Goal: Transaction & Acquisition: Register for event/course

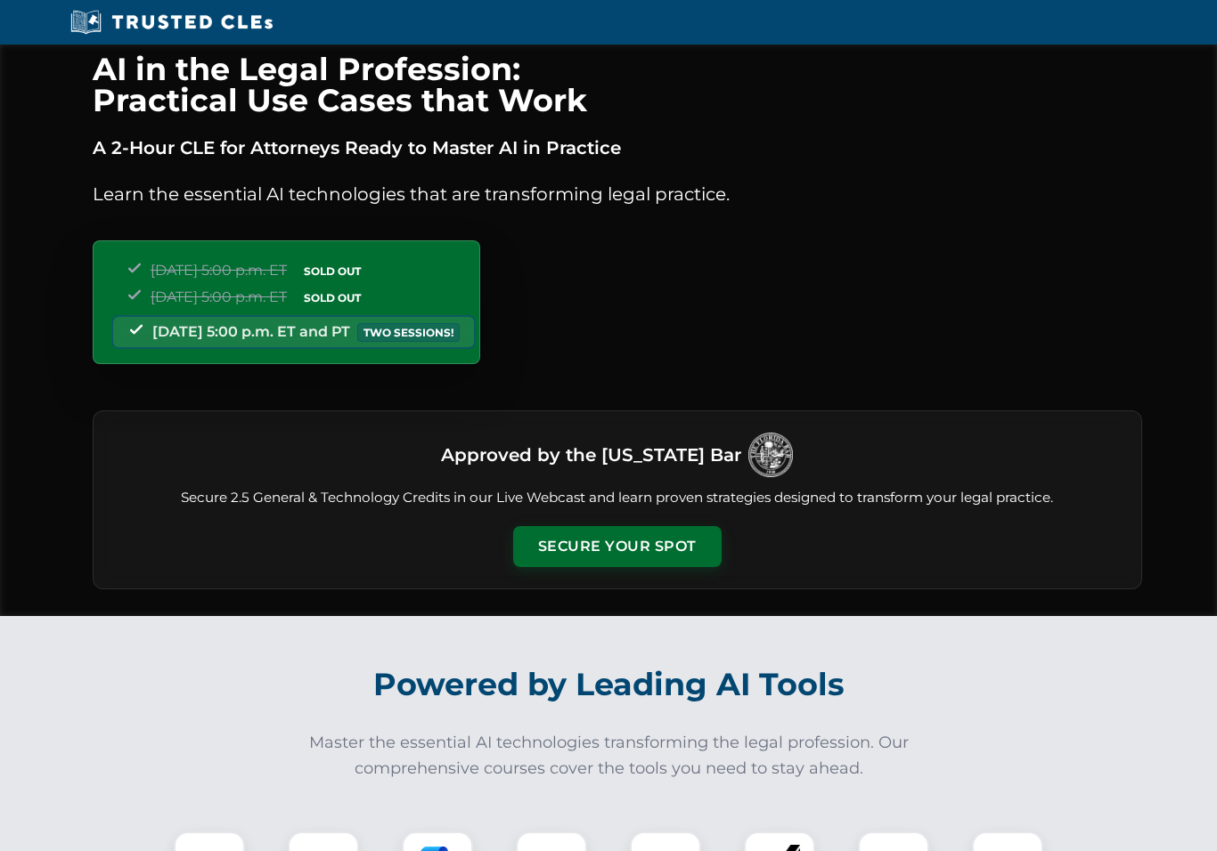
click at [642, 538] on button "Secure Your Spot" at bounding box center [617, 546] width 208 height 41
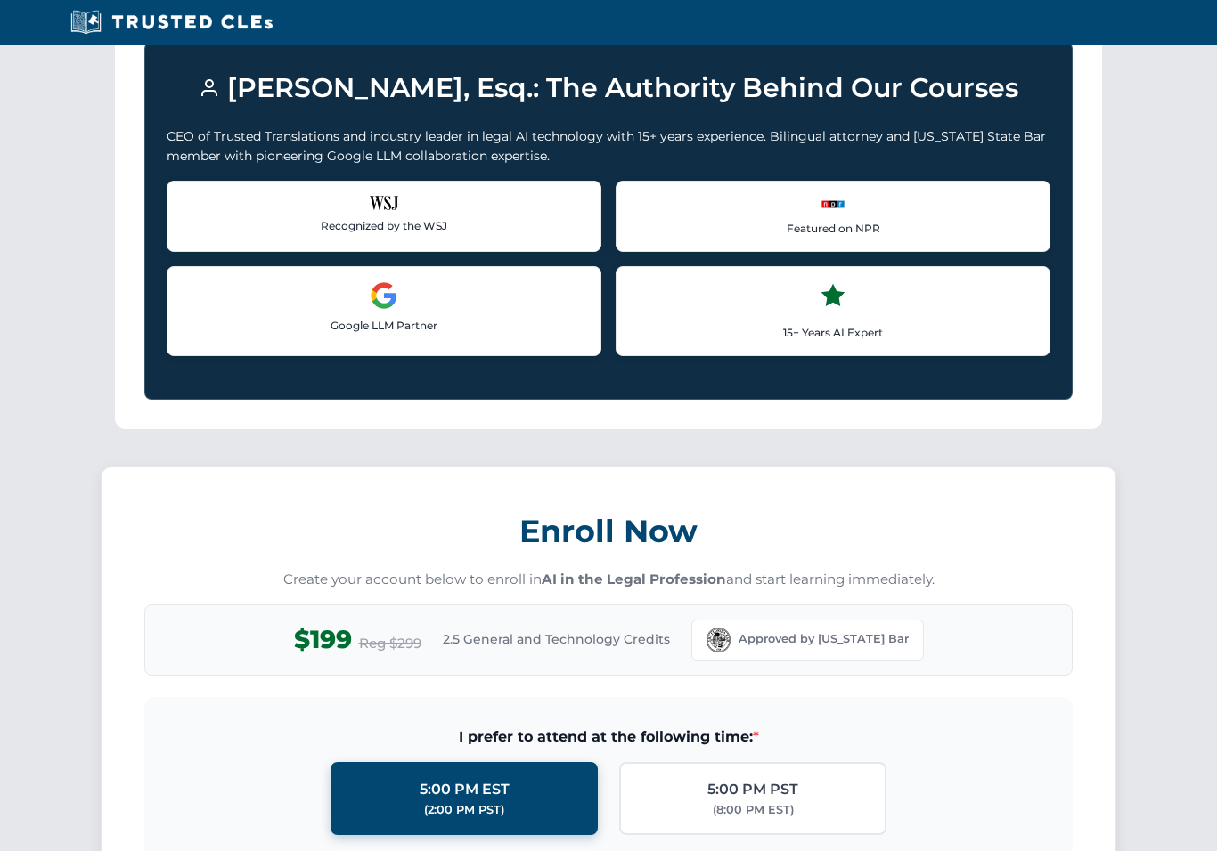
scroll to position [1538, 0]
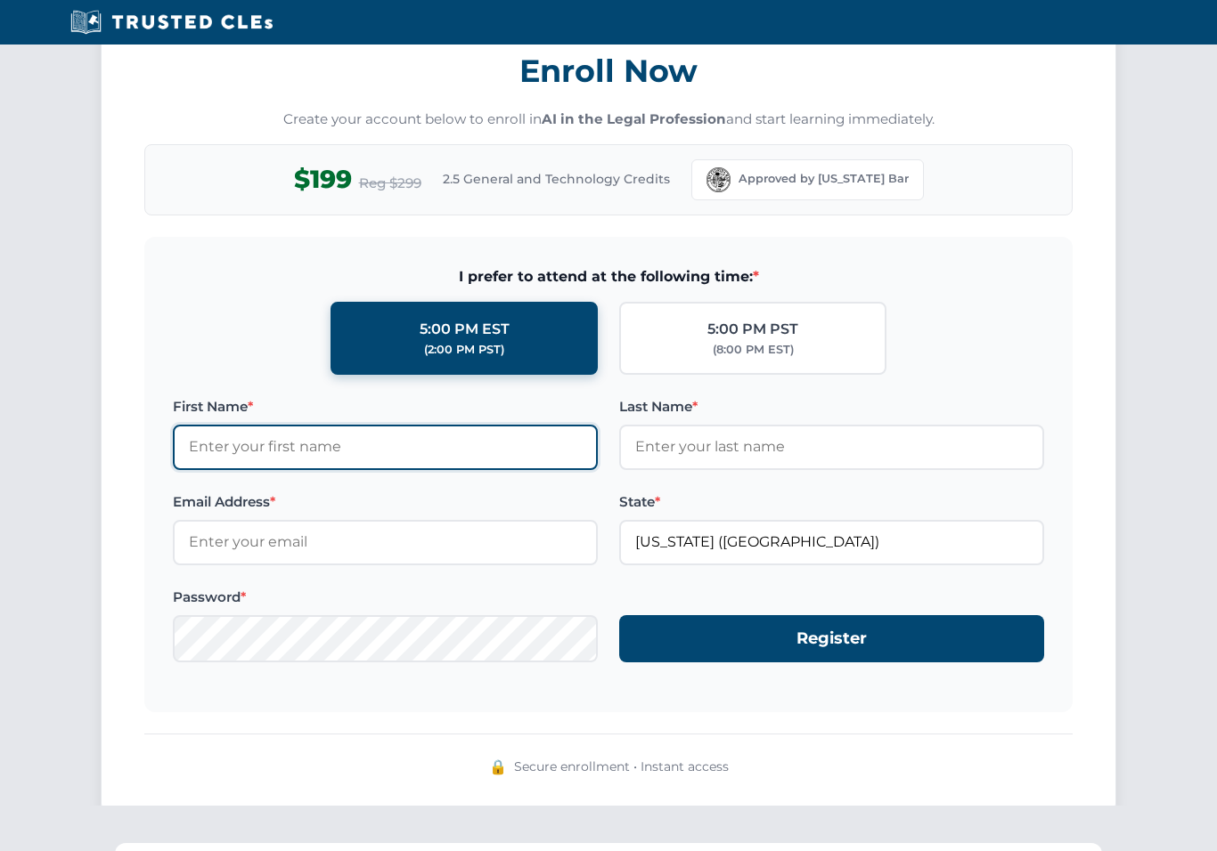
click at [328, 449] on input "First Name *" at bounding box center [385, 447] width 425 height 45
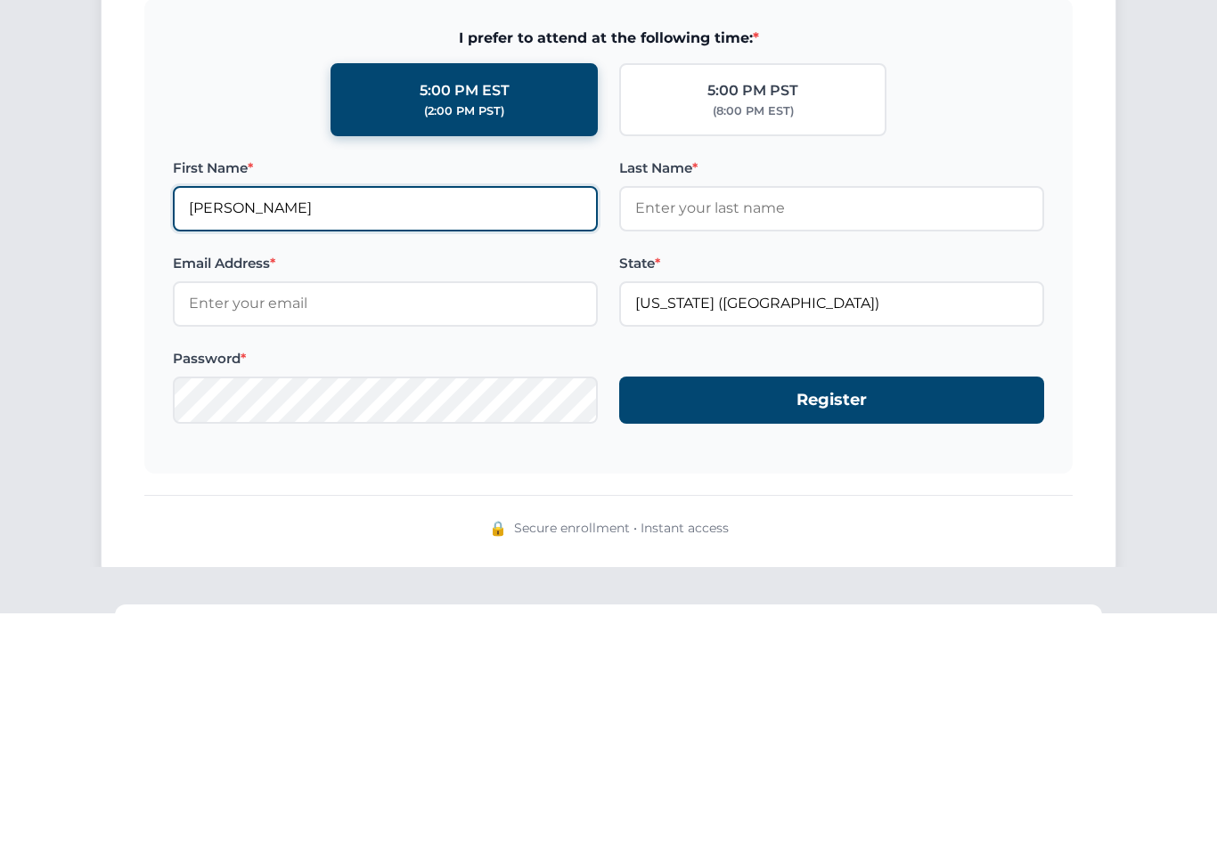
type input "Andrew"
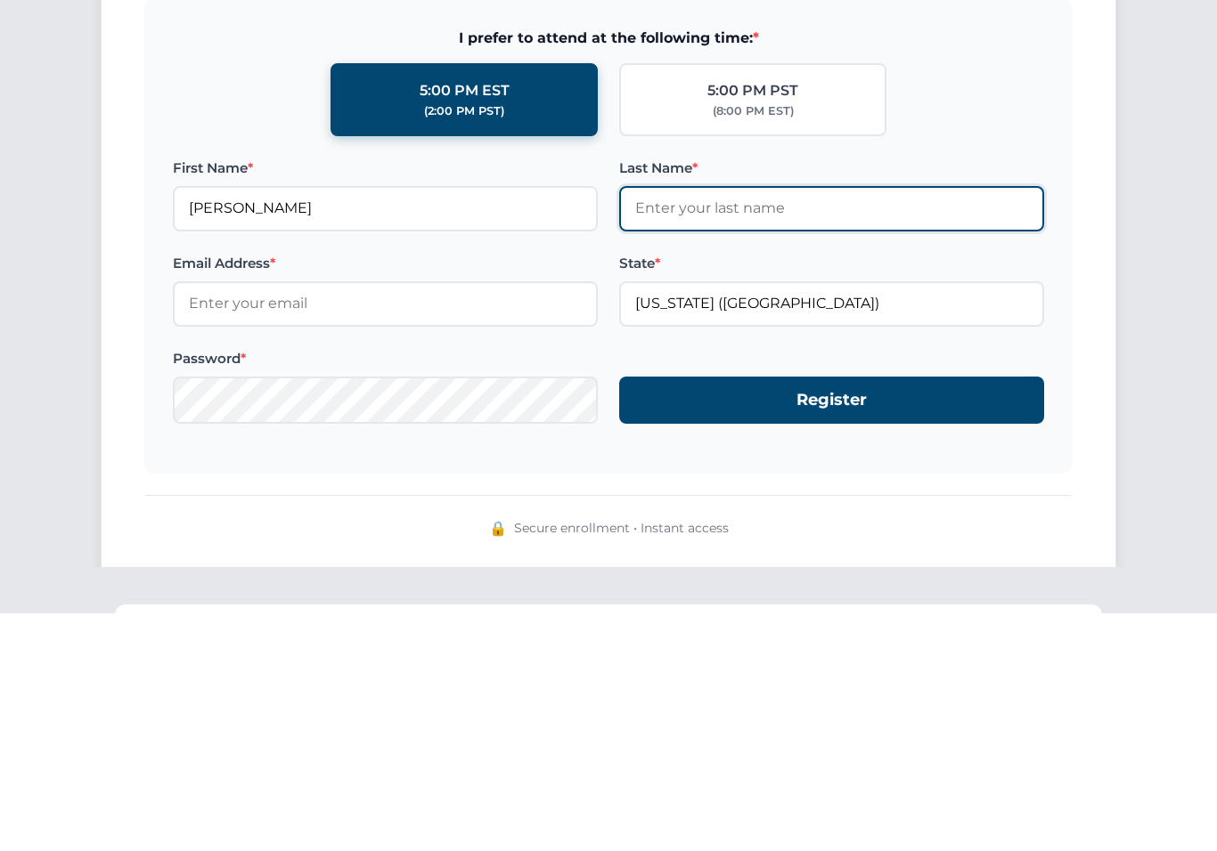
click at [718, 425] on input "Last Name *" at bounding box center [831, 447] width 425 height 45
type input "Barnard"
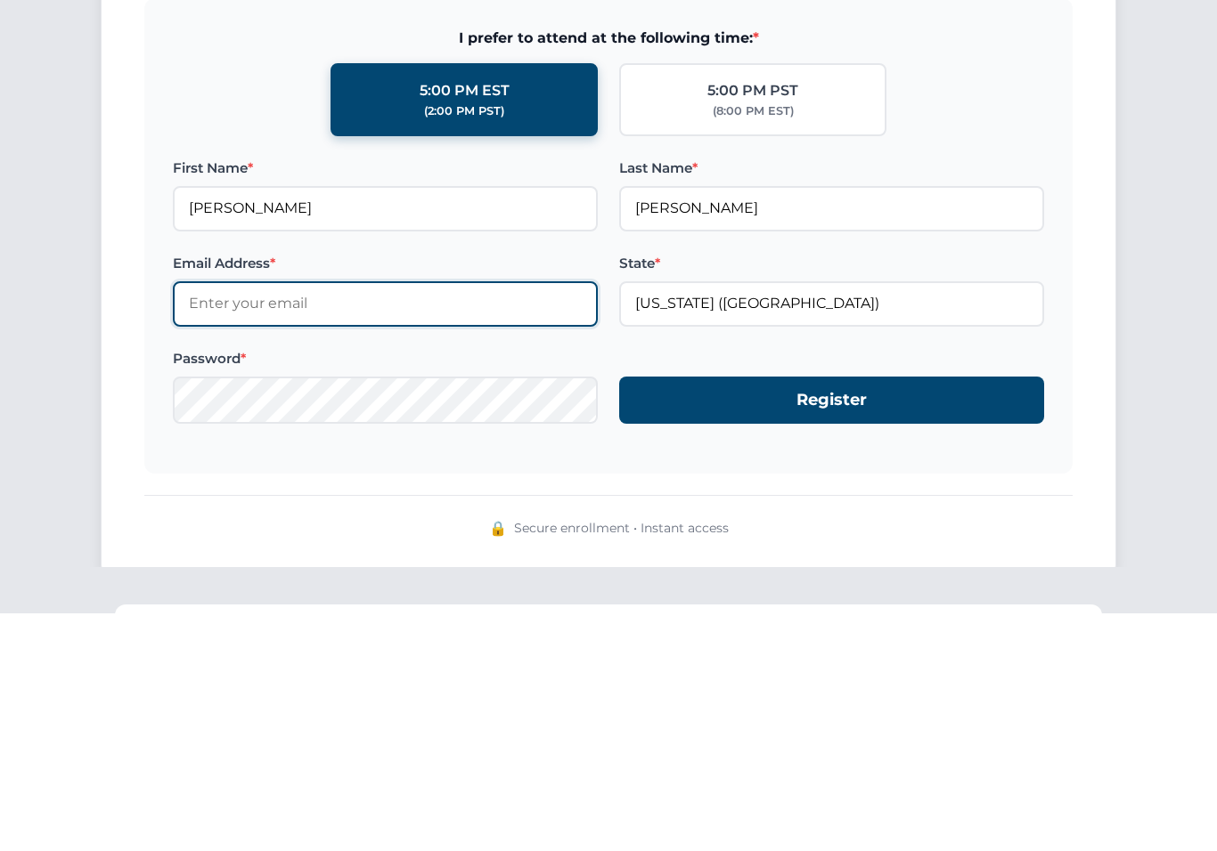
click at [441, 520] on input "Email Address *" at bounding box center [385, 542] width 425 height 45
type input "andrewbarnard@yahoo.com"
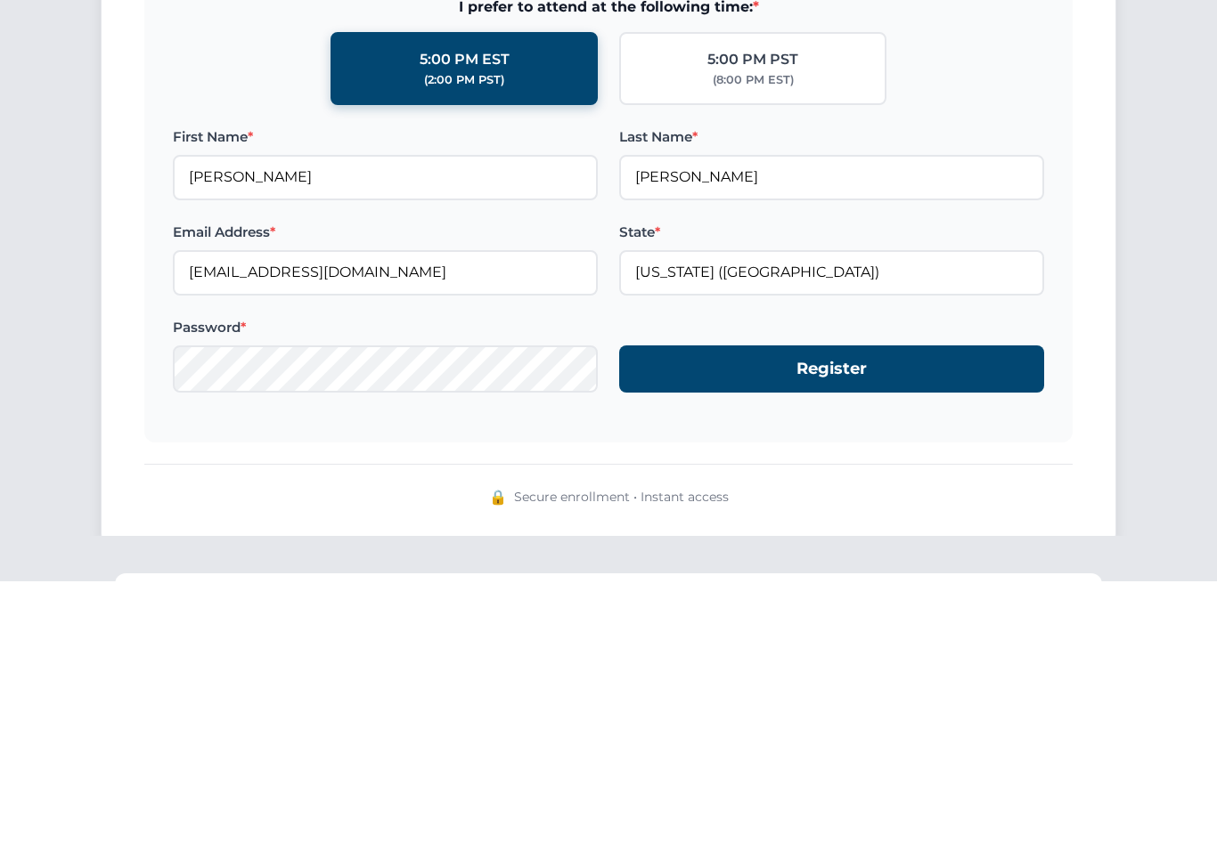
scroll to position [1808, 0]
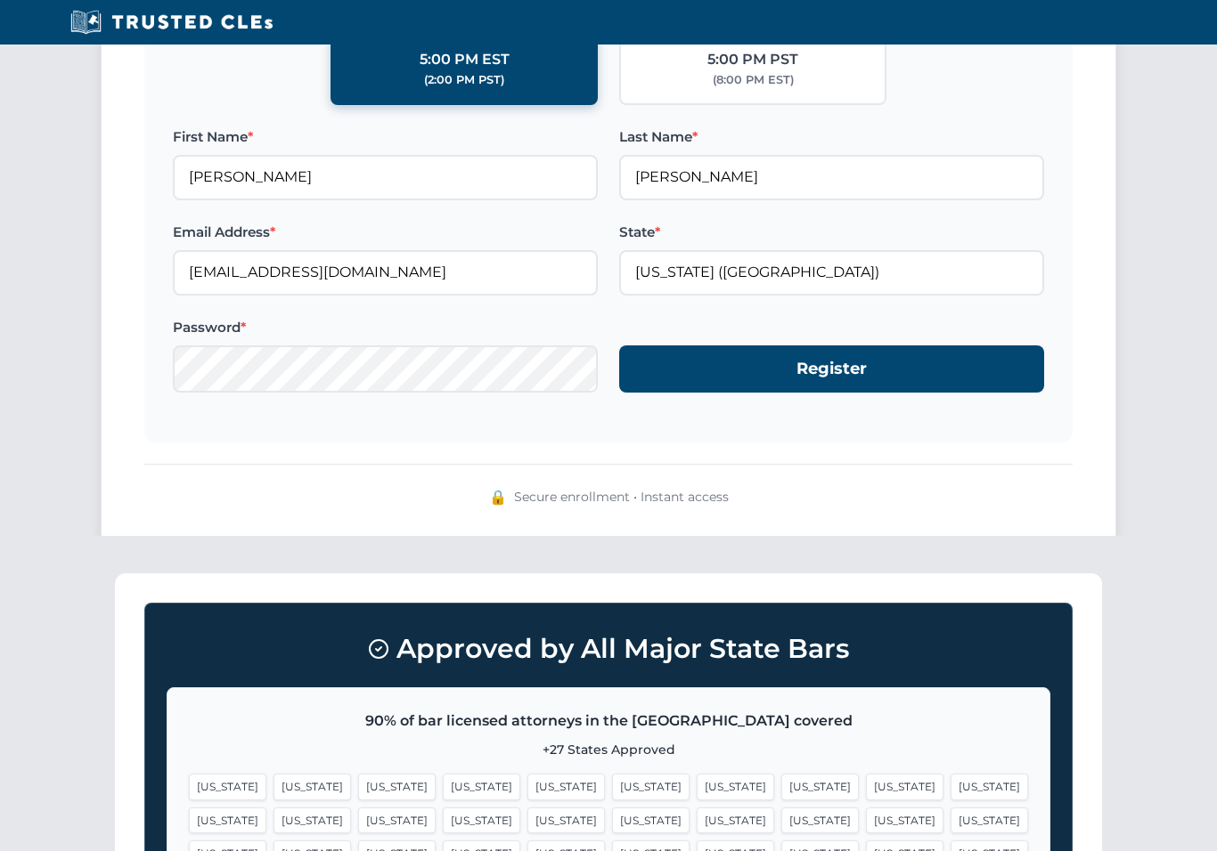
click at [833, 367] on button "Register" at bounding box center [831, 369] width 425 height 47
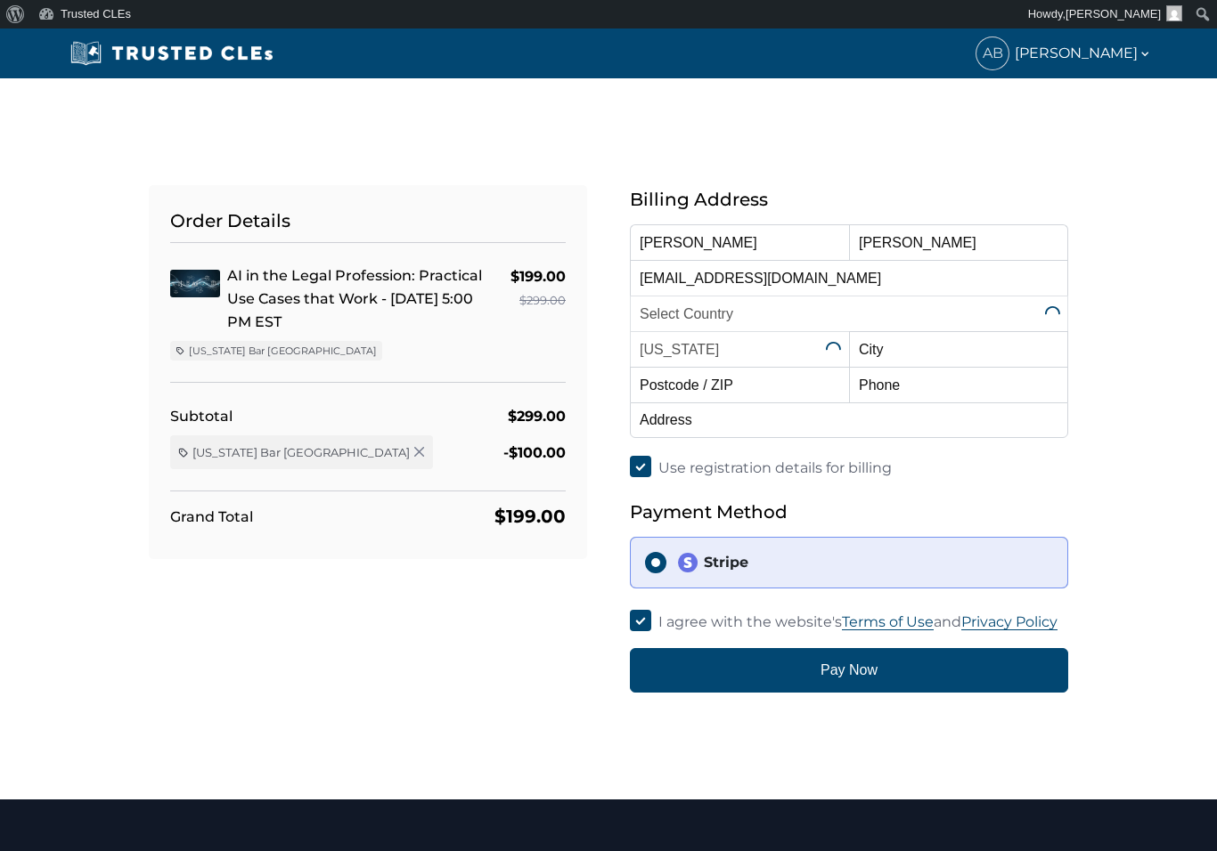
select select "United States"
select select "Florida"
click at [916, 352] on input "text" at bounding box center [958, 349] width 219 height 36
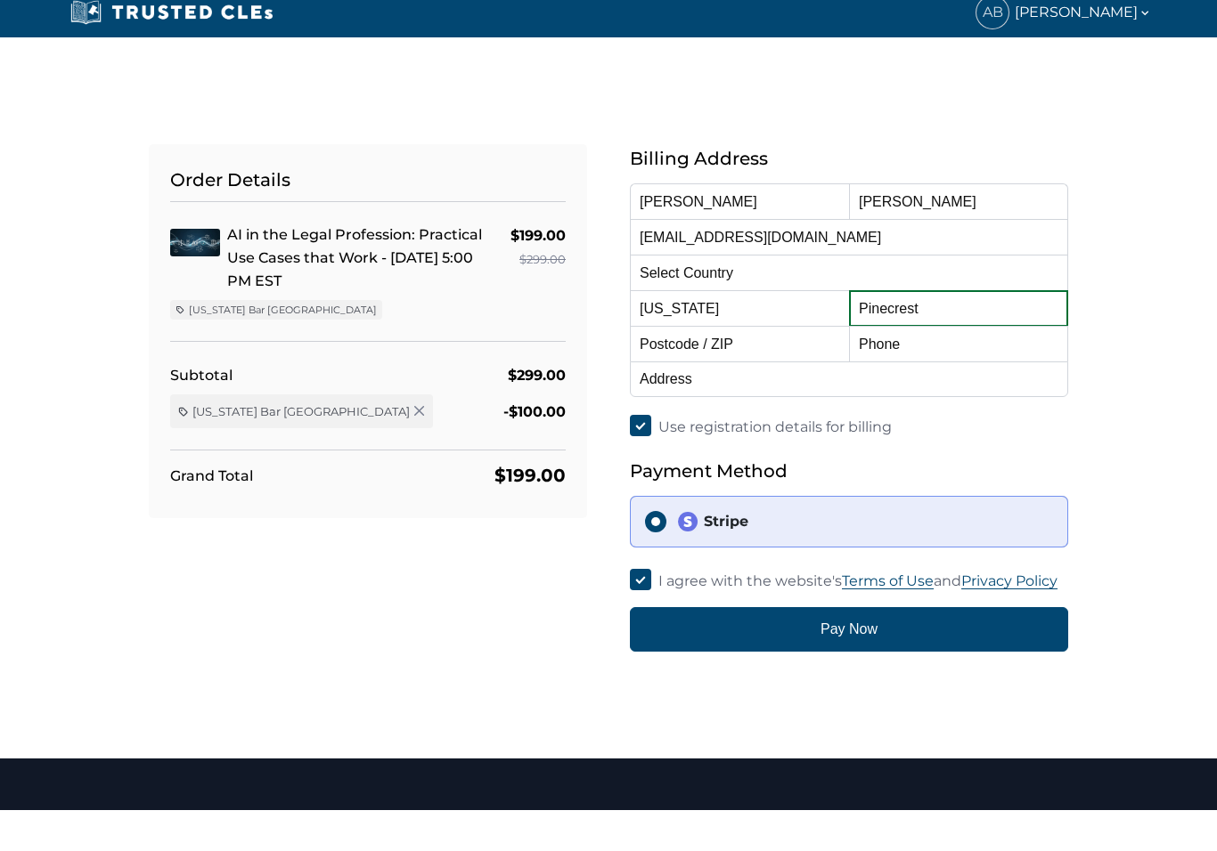
type input "Pinecrest"
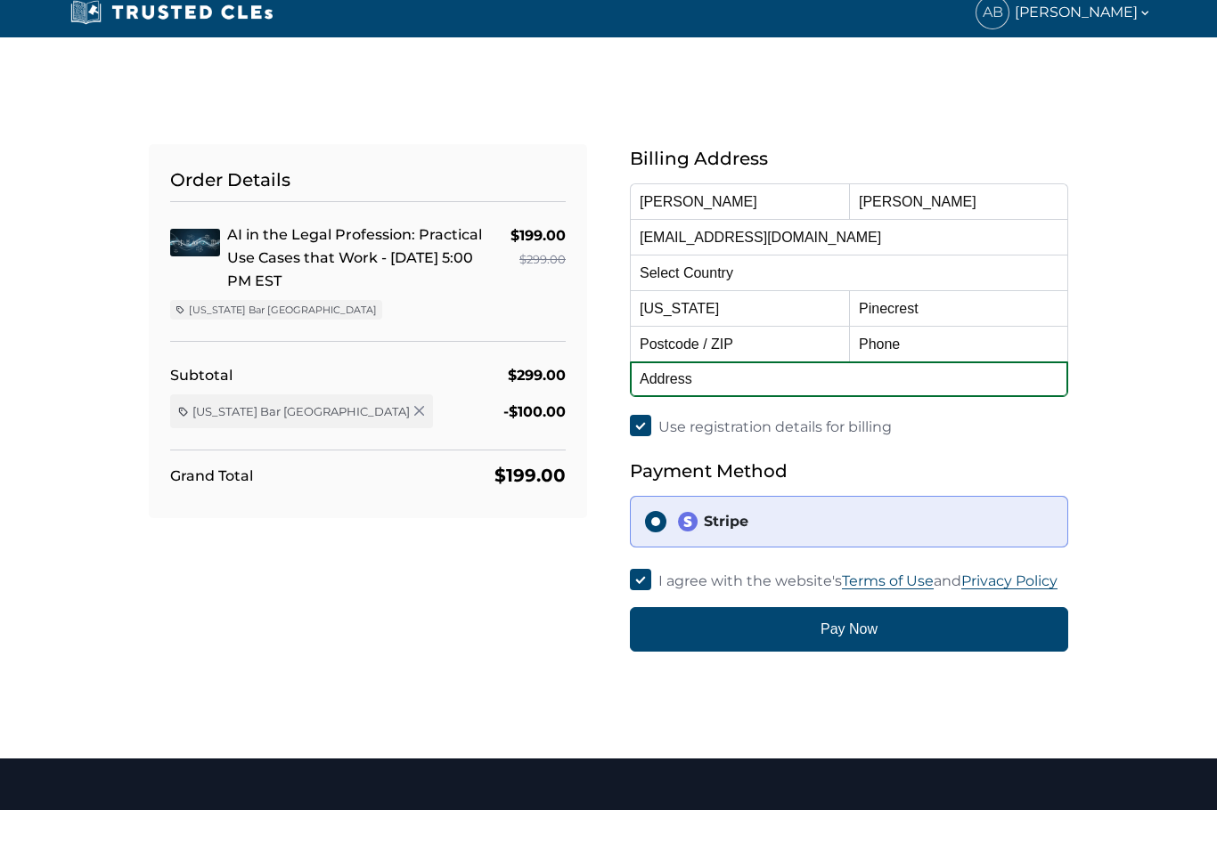
click at [740, 403] on input "text" at bounding box center [849, 421] width 438 height 36
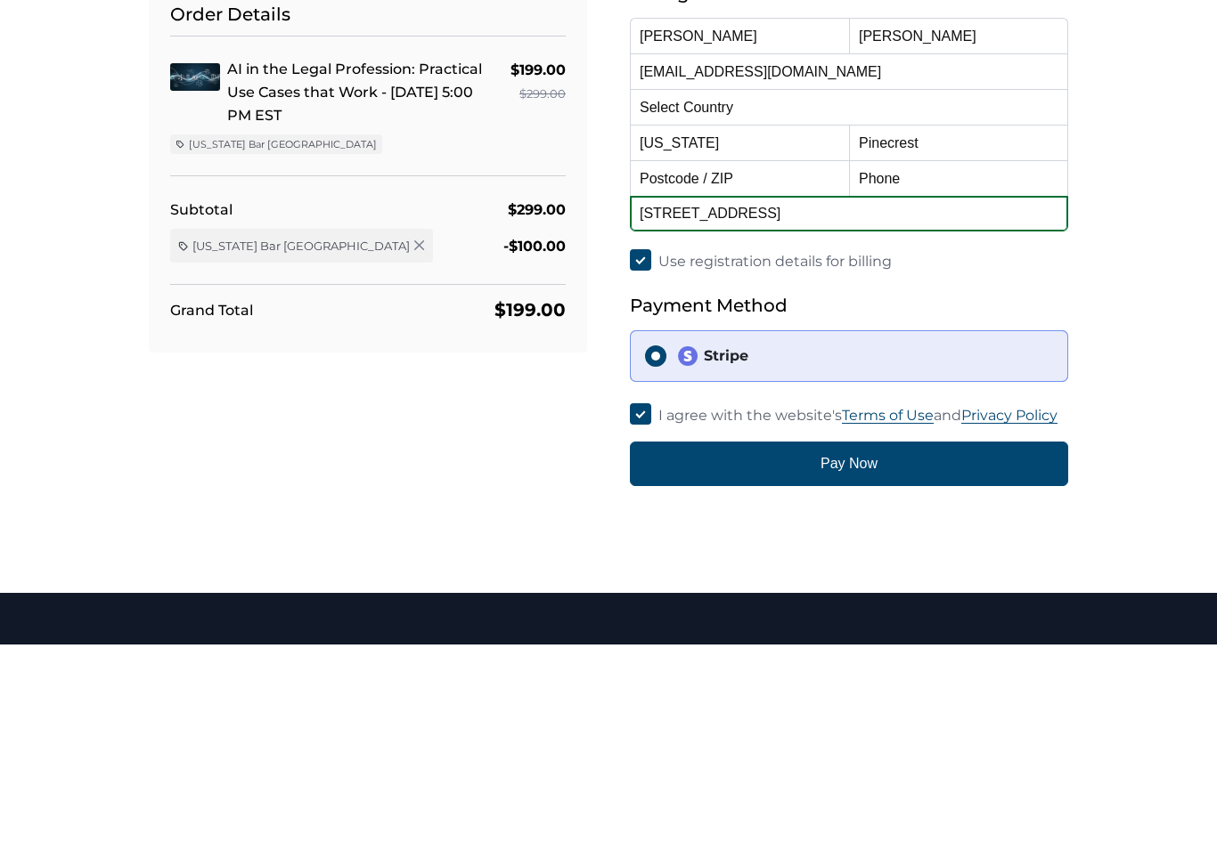
type input "7801 SW 136 St."
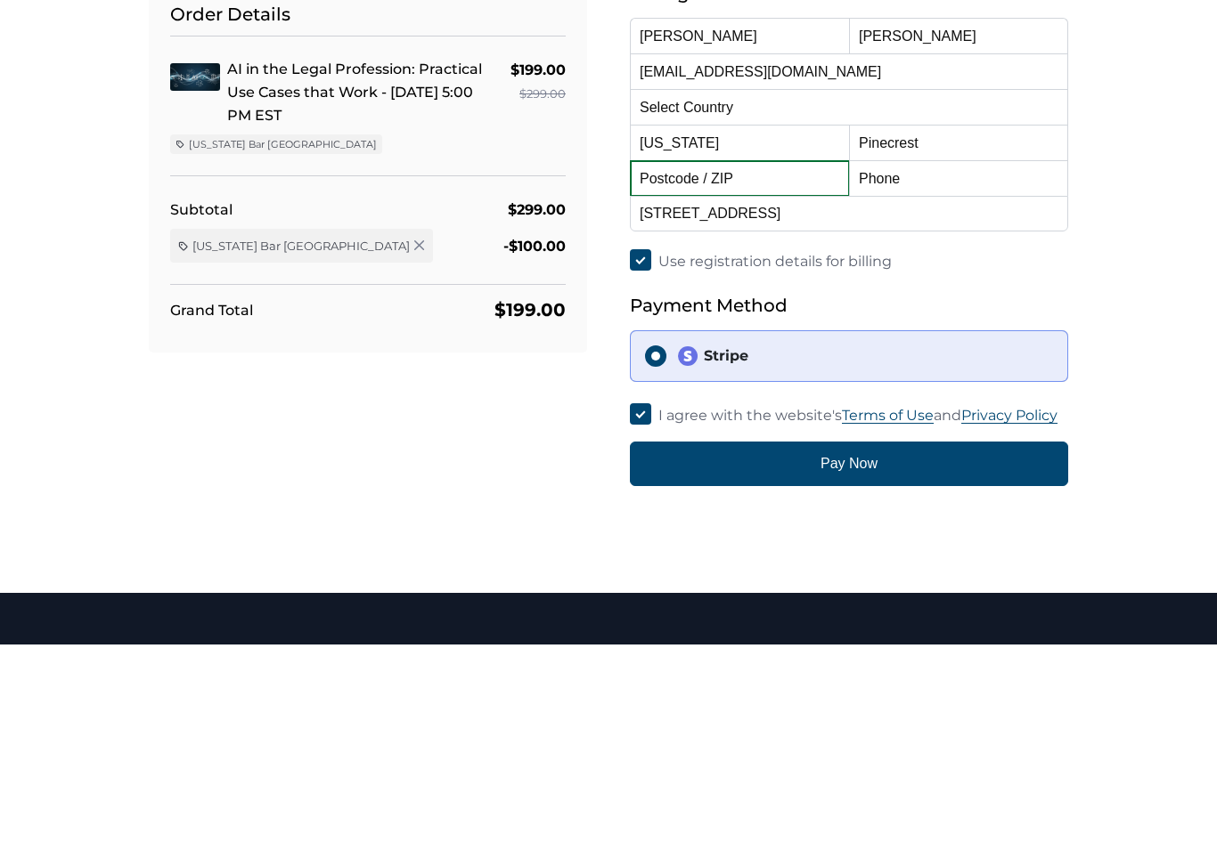
click at [740, 367] on input "text" at bounding box center [739, 385] width 219 height 36
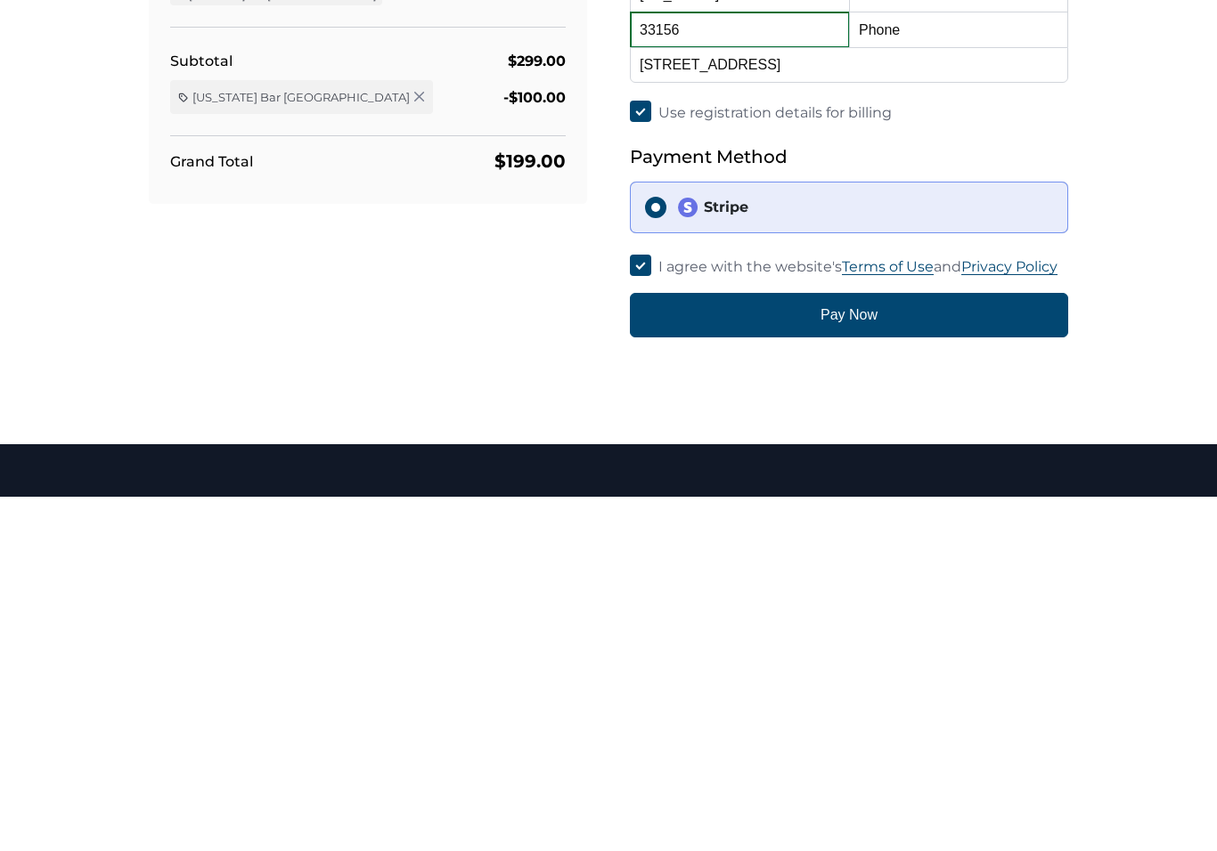
type input "33156"
click at [645, 552] on input "Stripe" at bounding box center [655, 562] width 21 height 21
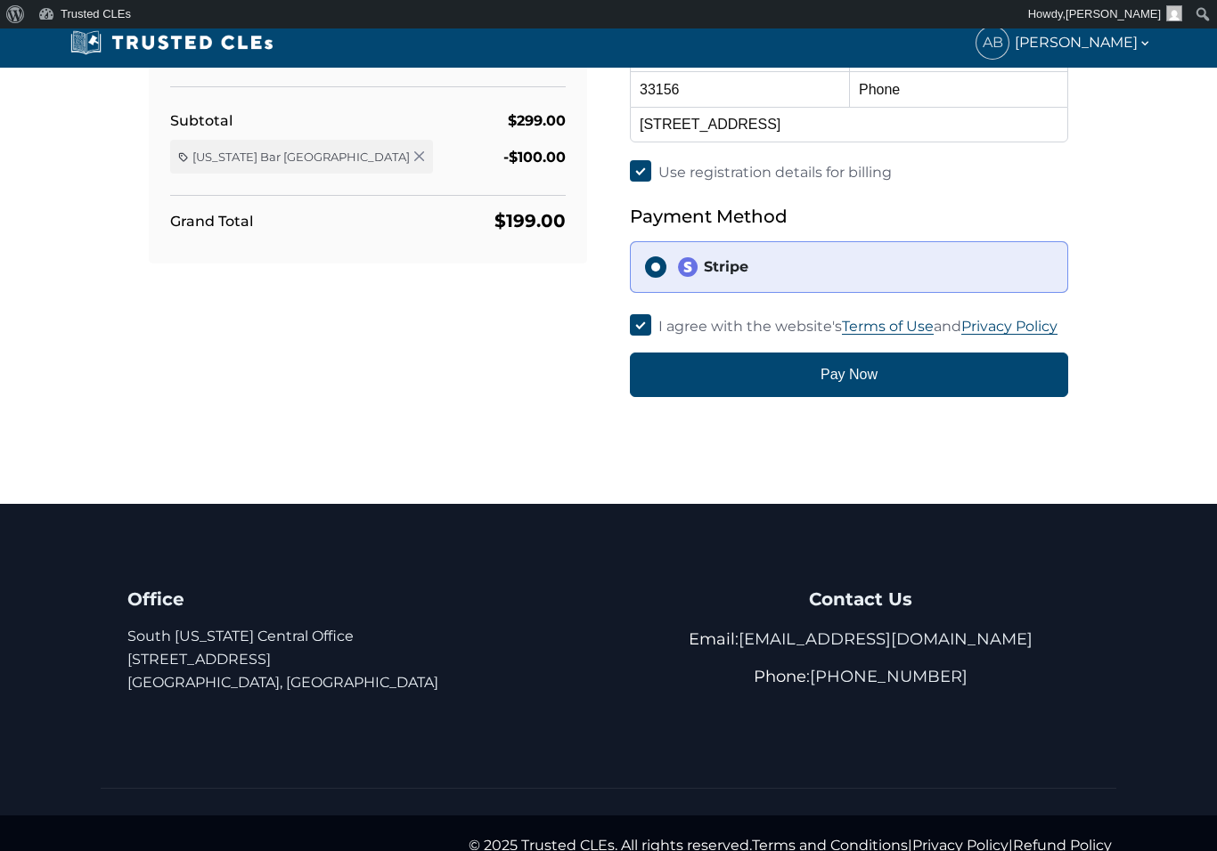
click at [652, 274] on input "Stripe" at bounding box center [655, 267] width 21 height 21
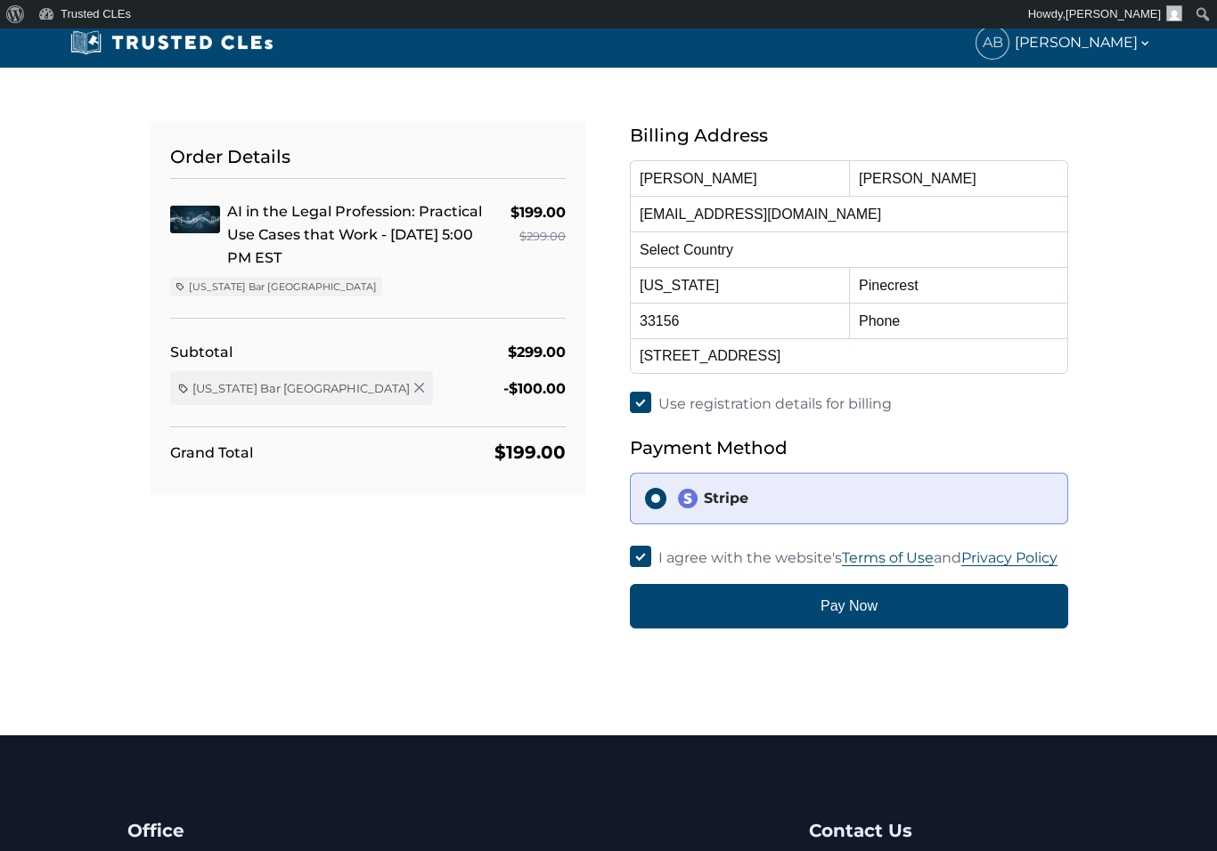
scroll to position [0, 0]
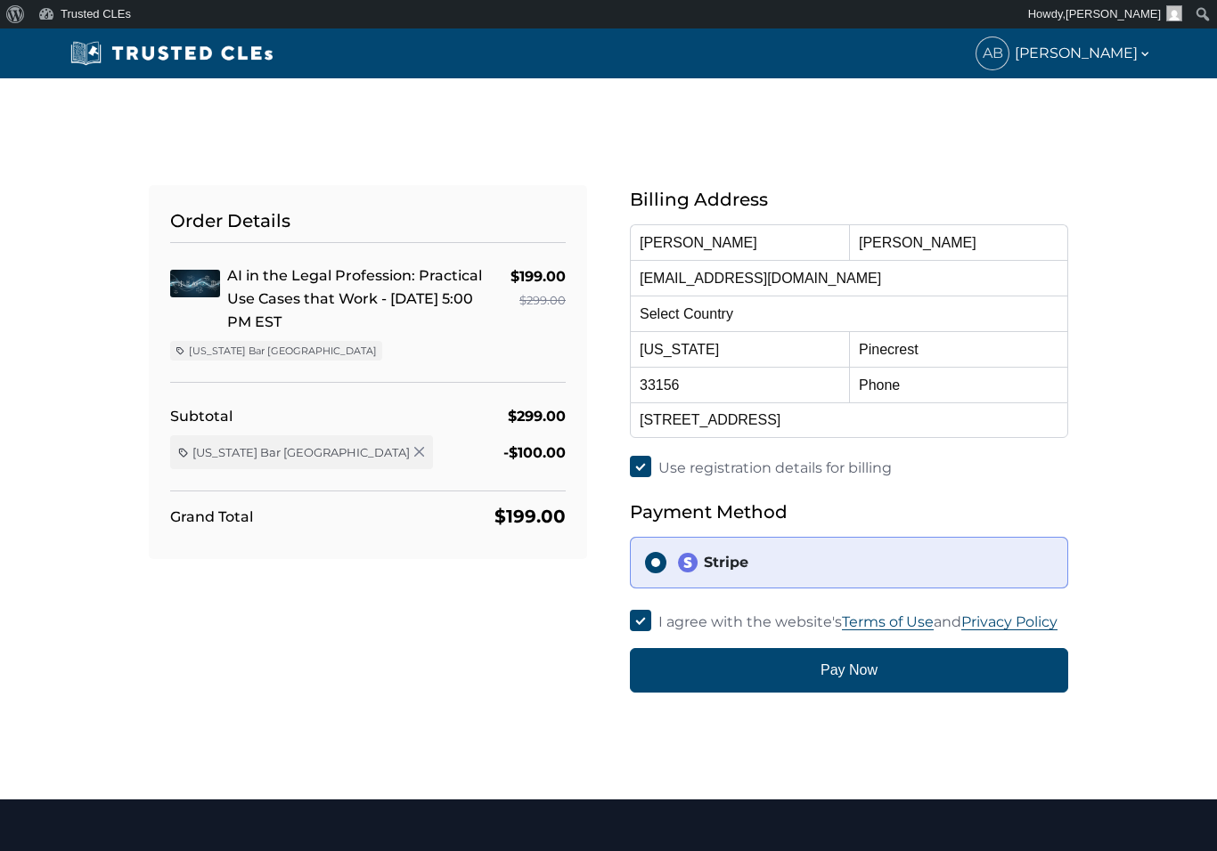
click at [869, 671] on button "Pay Now" at bounding box center [849, 670] width 438 height 45
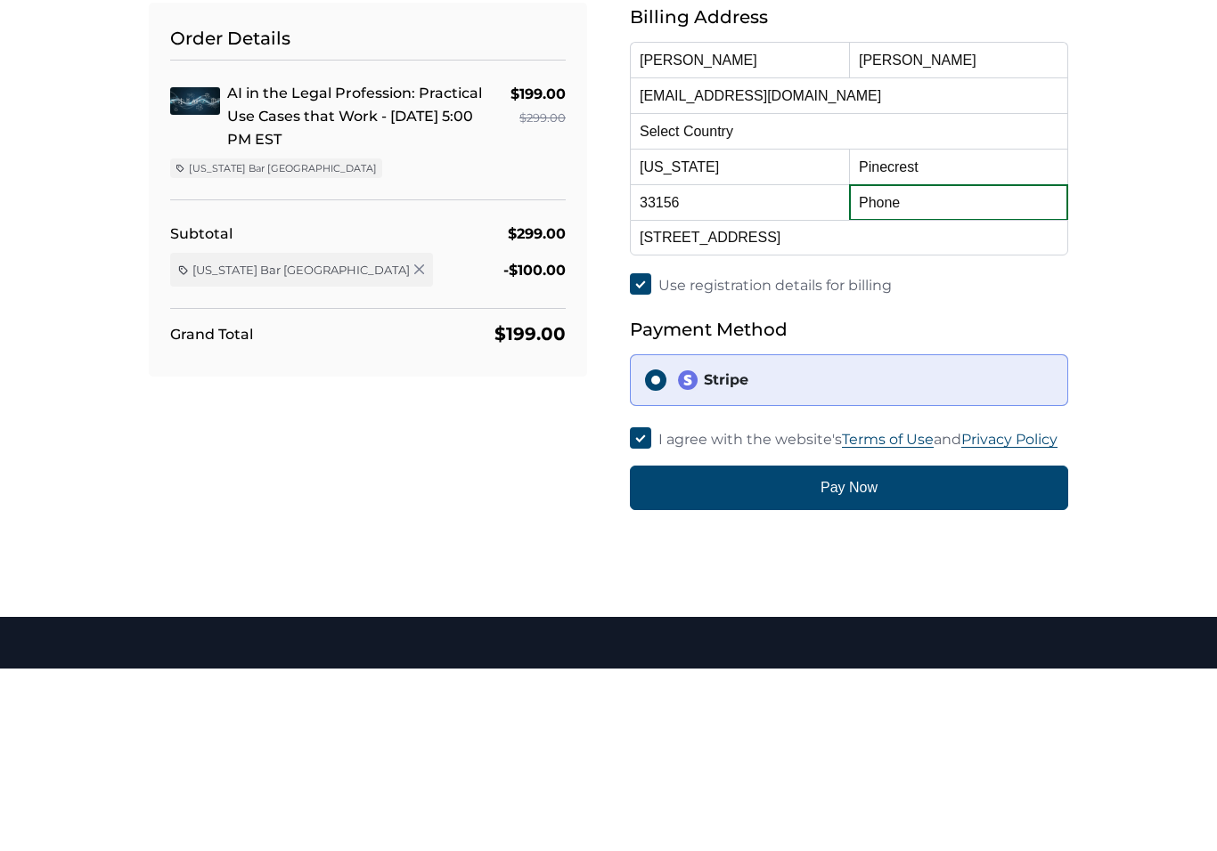
click at [896, 367] on input "text" at bounding box center [958, 385] width 219 height 36
type input "W"
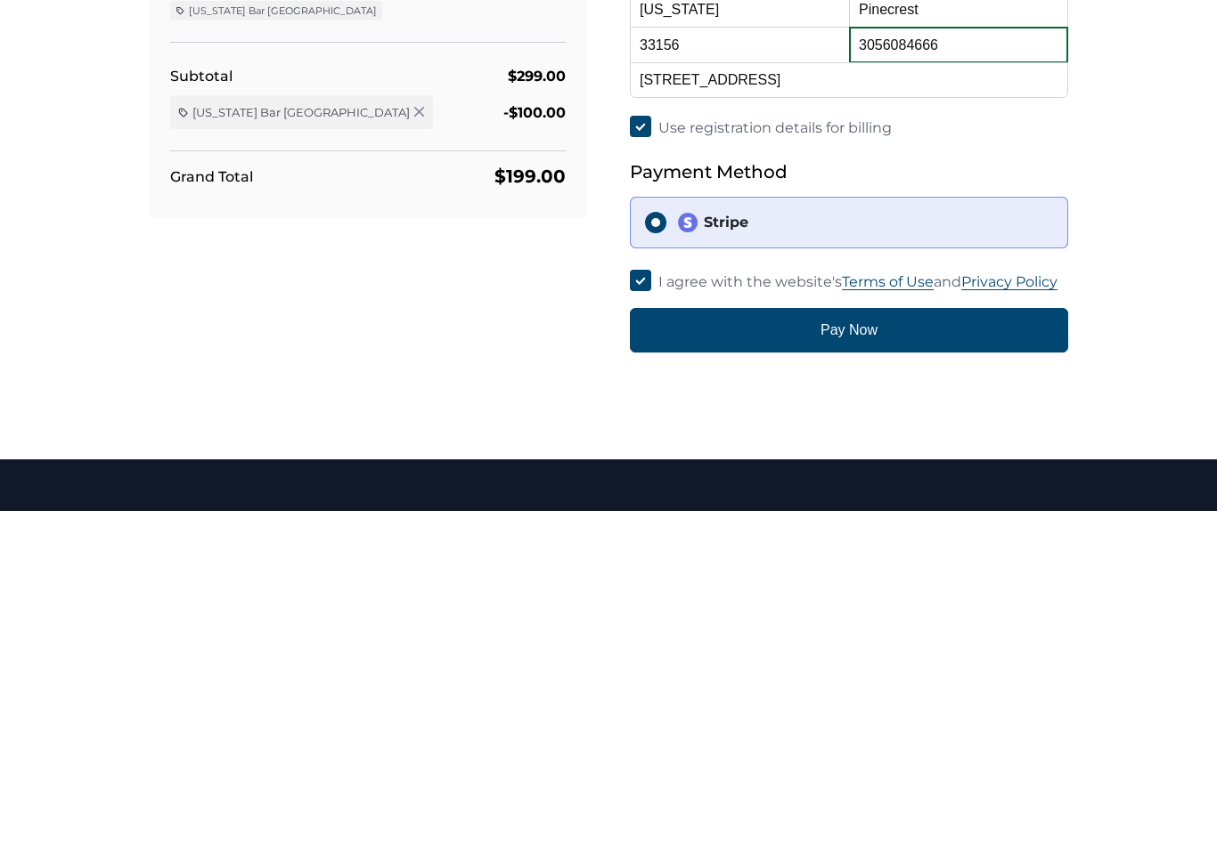
type input "3056084666"
click at [859, 648] on button "Pay Now" at bounding box center [849, 670] width 438 height 45
